Goal: Transaction & Acquisition: Purchase product/service

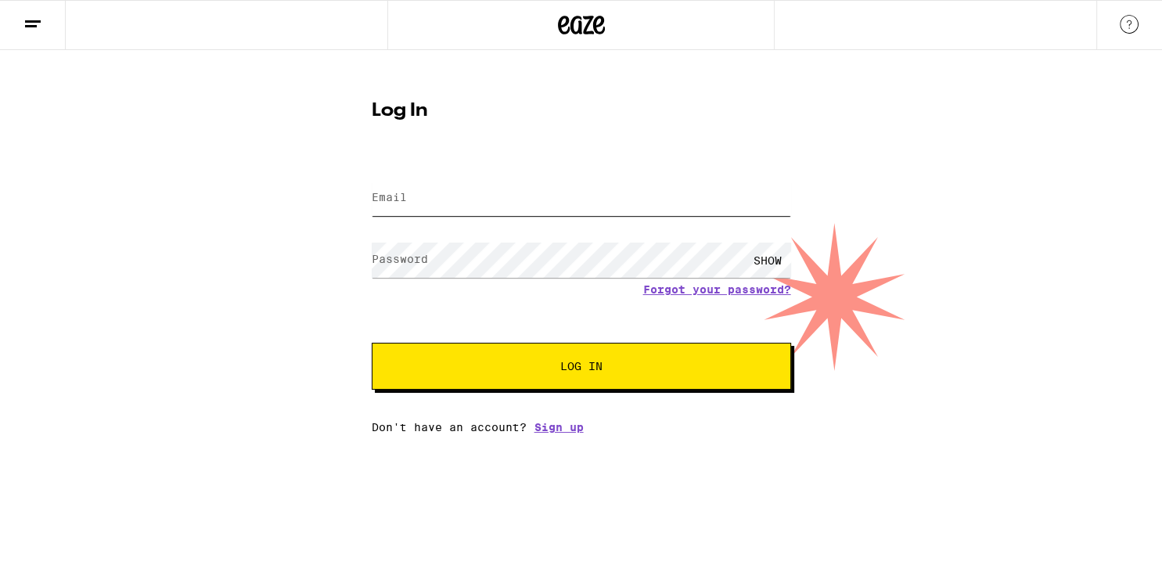
click at [505, 208] on input "Email" at bounding box center [582, 198] width 420 height 35
type input "[EMAIL_ADDRESS][DOMAIN_NAME]"
click at [463, 362] on span "Log In" at bounding box center [581, 366] width 293 height 11
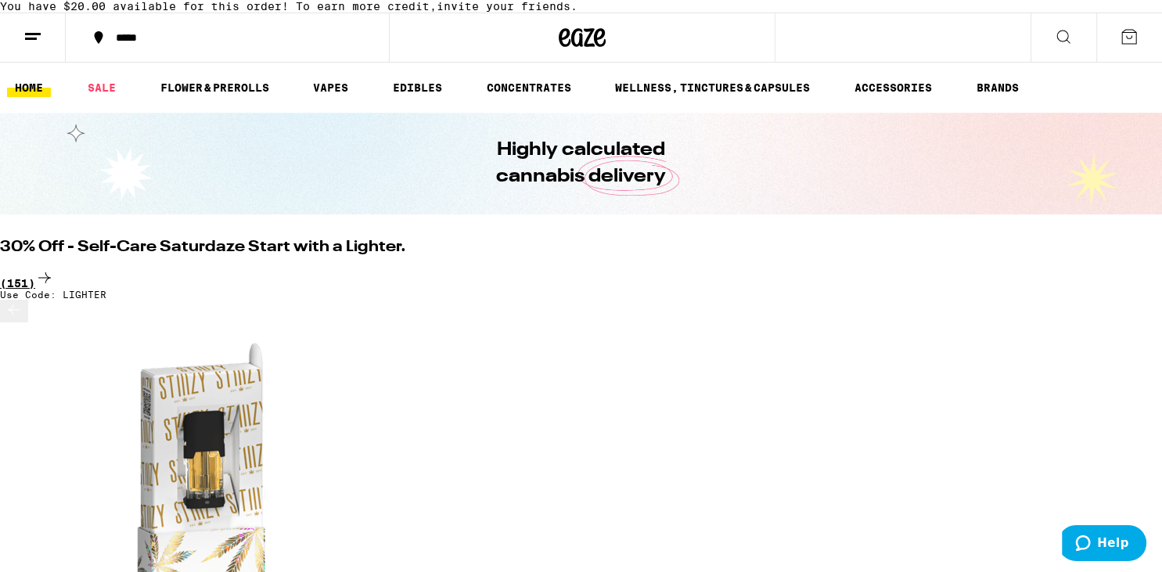
click at [1092, 290] on div "(151)" at bounding box center [581, 278] width 1162 height 21
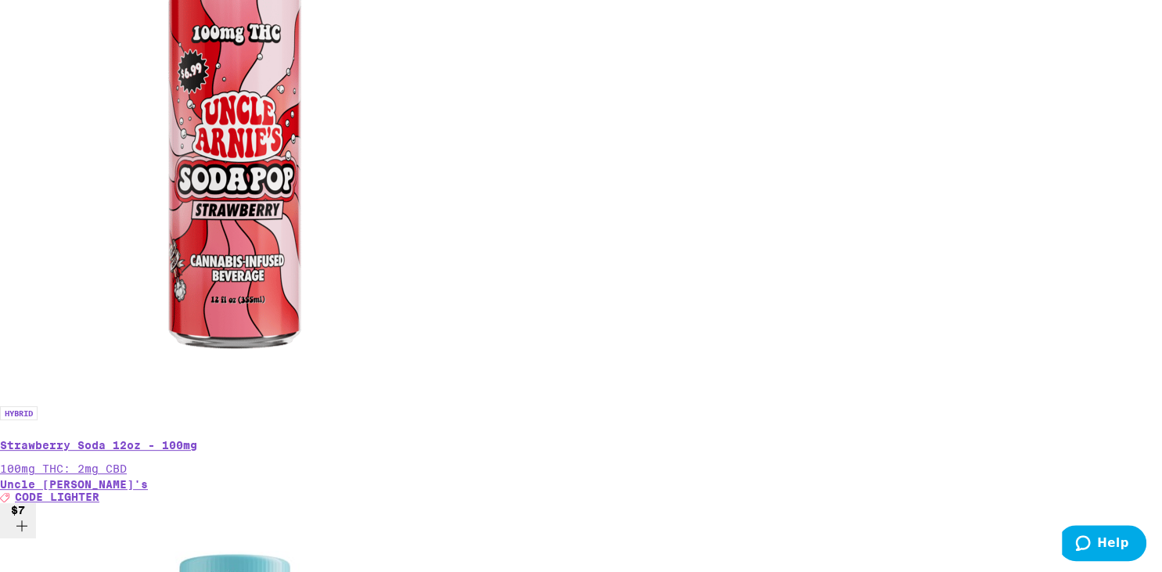
scroll to position [8534, 0]
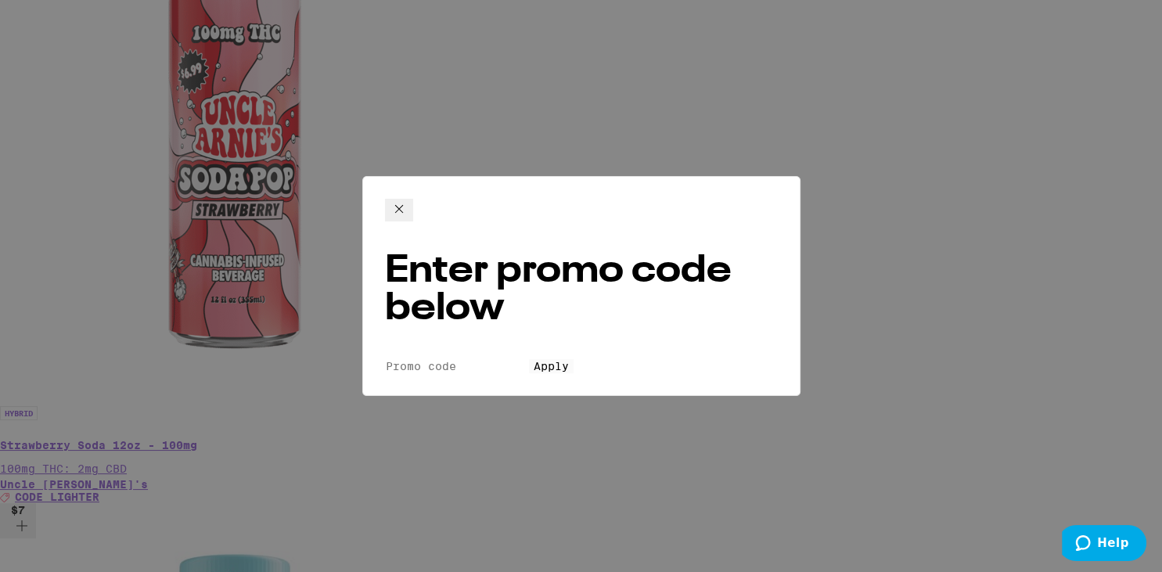
click at [529, 359] on input "Promo Code" at bounding box center [457, 366] width 144 height 14
type input "lighter"
click at [529, 359] on button "Apply" at bounding box center [551, 366] width 45 height 14
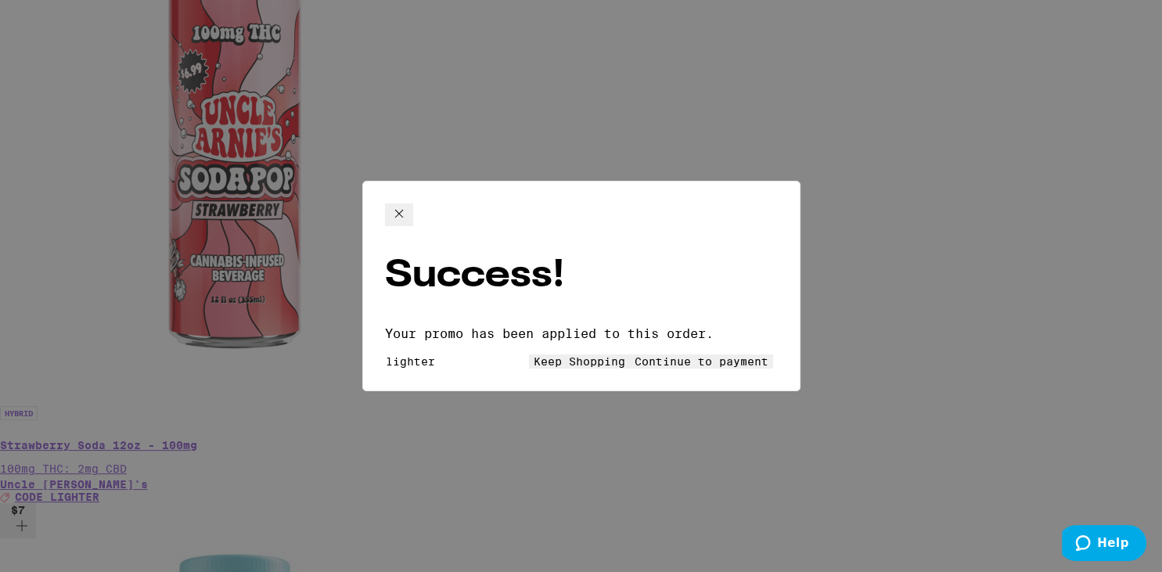
click at [645, 355] on span "Continue to payment" at bounding box center [702, 361] width 134 height 13
